Goal: Find specific page/section: Find specific page/section

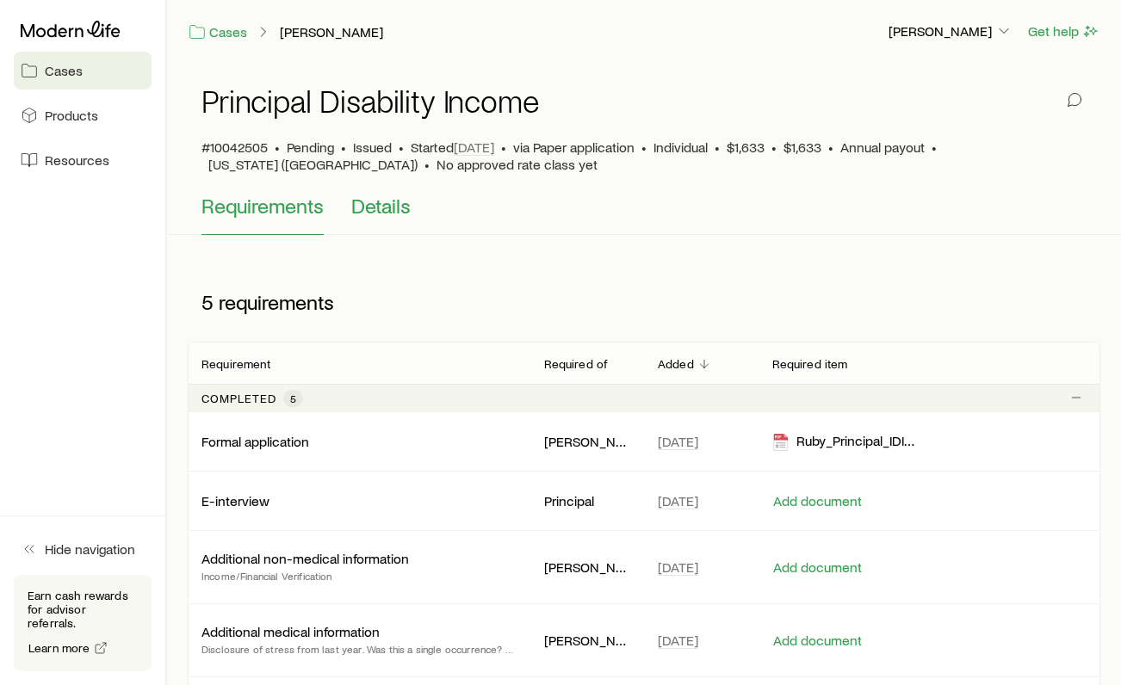
click at [382, 211] on span "Details" at bounding box center [380, 206] width 59 height 24
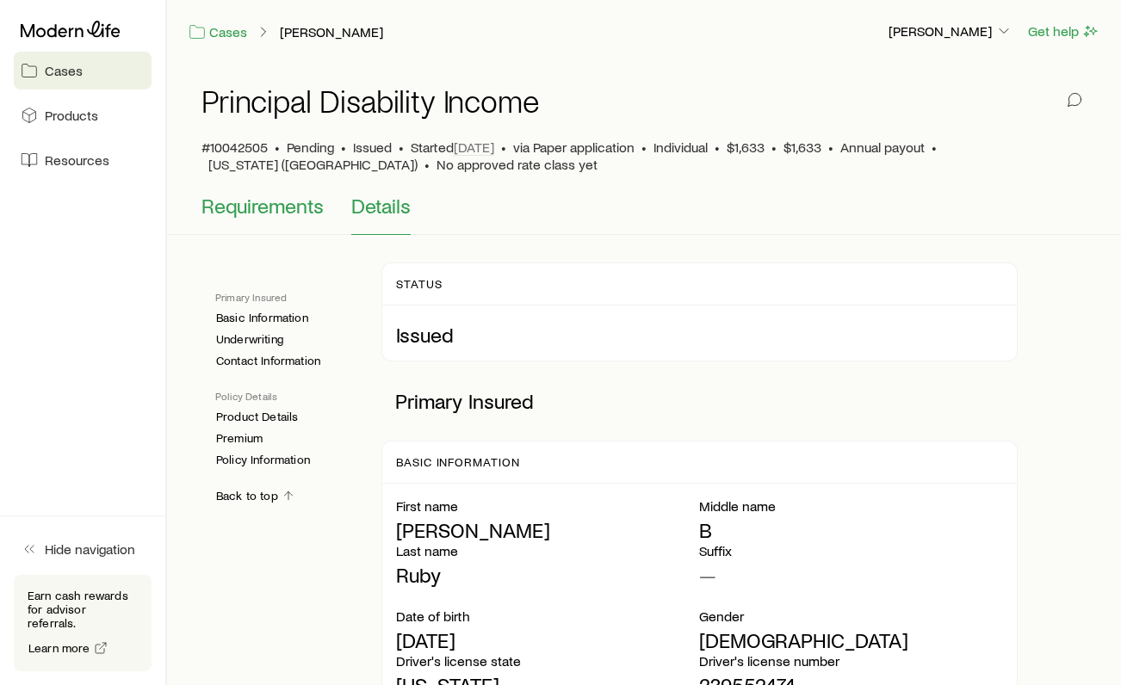
click at [258, 203] on span "Requirements" at bounding box center [262, 206] width 122 height 24
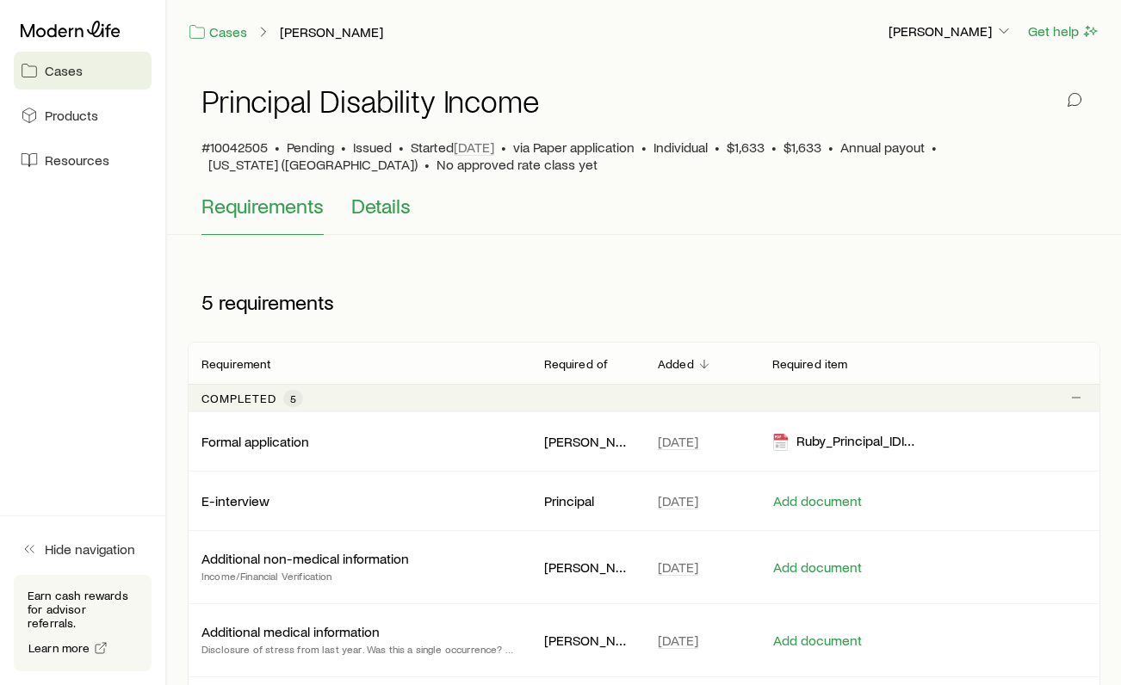
click at [390, 209] on span "Details" at bounding box center [380, 206] width 59 height 24
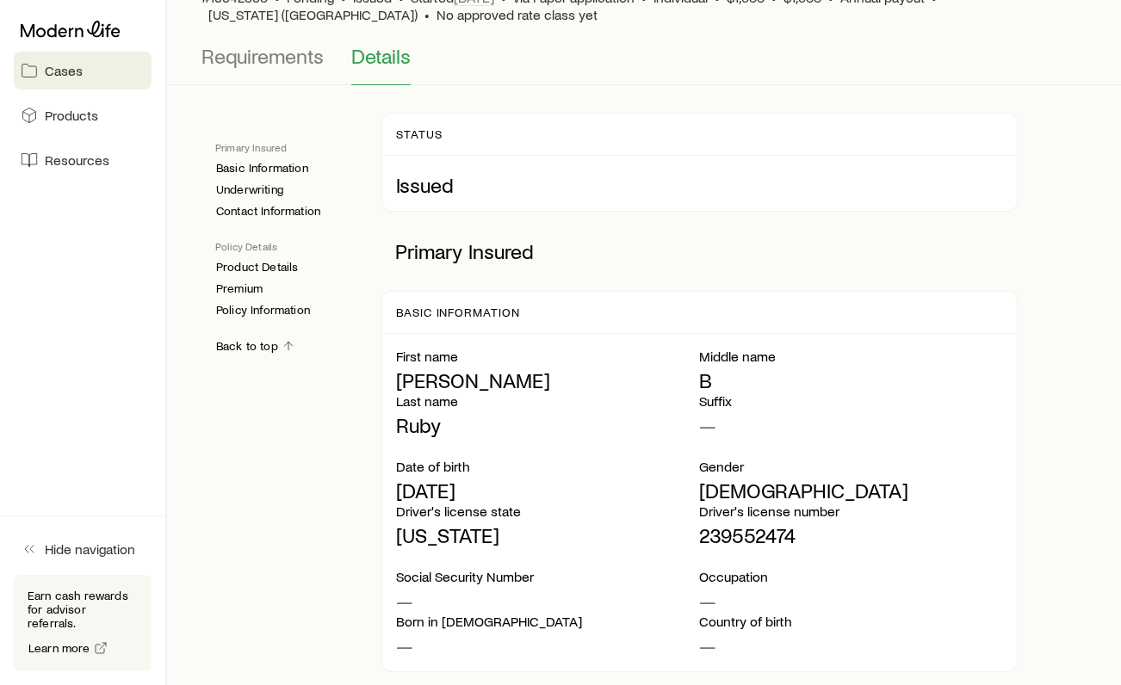
scroll to position [64, 0]
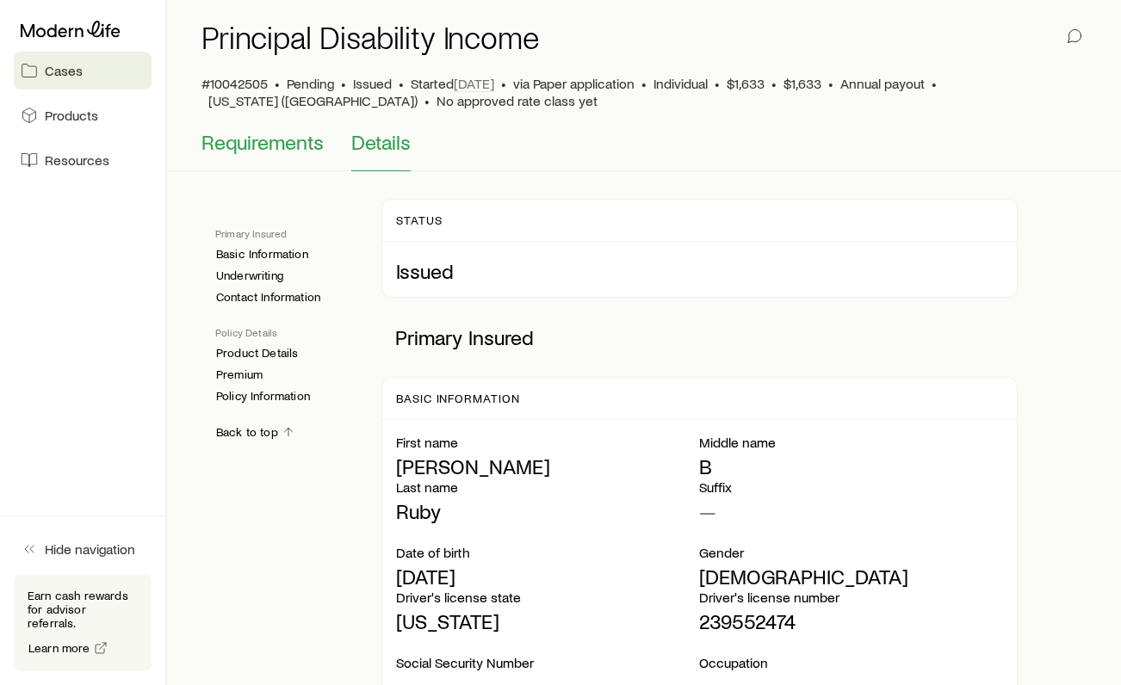
click at [287, 148] on span "Requirements" at bounding box center [262, 142] width 122 height 24
